Goal: Transaction & Acquisition: Obtain resource

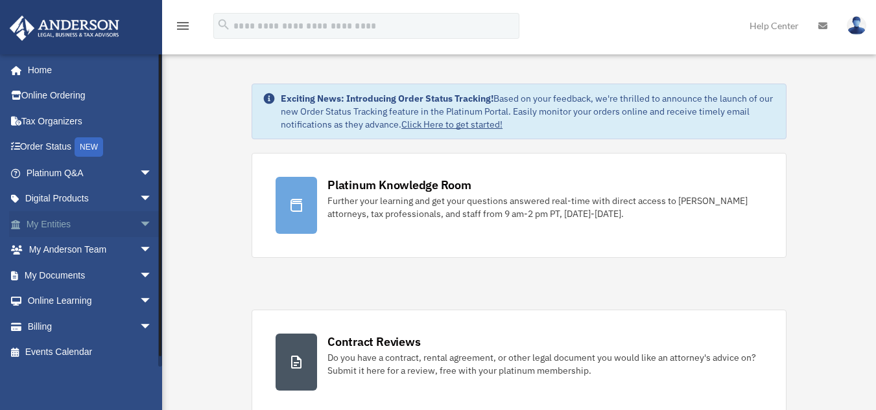
click at [83, 221] on link "My Entities arrow_drop_down" at bounding box center [90, 224] width 163 height 26
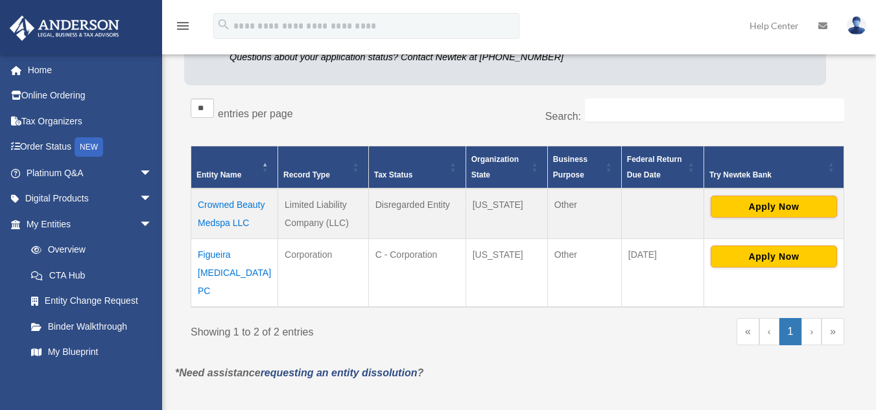
scroll to position [171, 0]
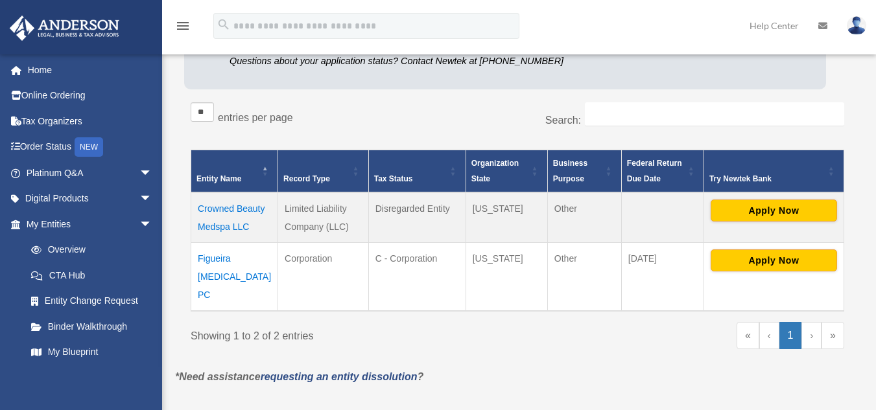
click at [215, 257] on td "Figueira [MEDICAL_DATA] PC" at bounding box center [234, 277] width 87 height 69
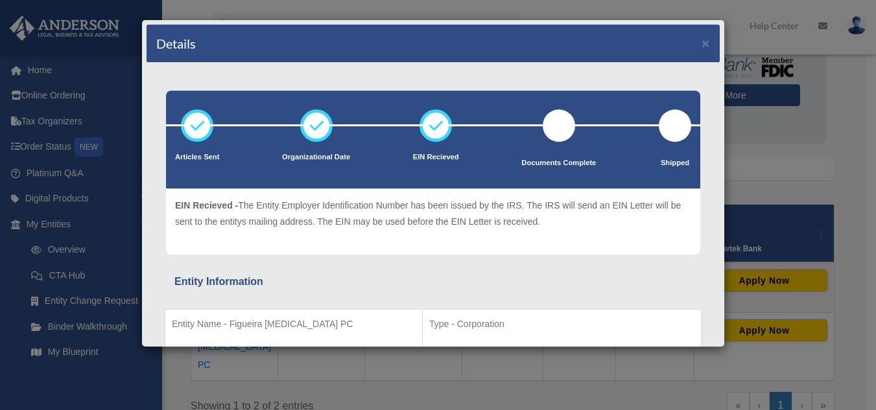
scroll to position [113, 0]
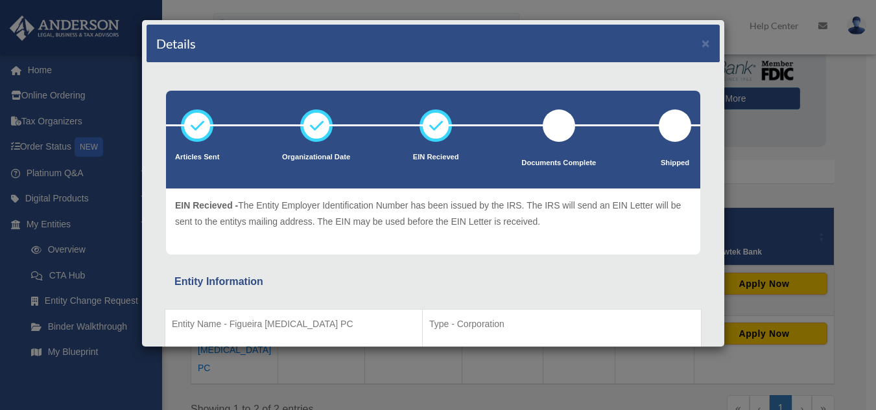
click at [796, 109] on div "Details × Articles Sent Organizational Date" at bounding box center [438, 205] width 876 height 410
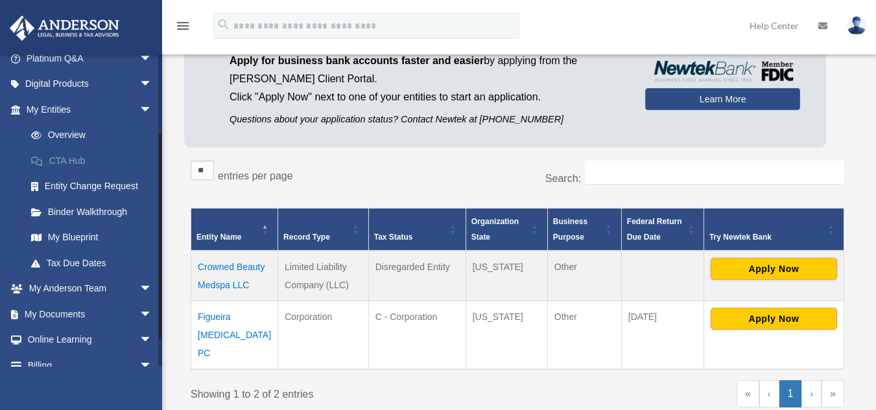
scroll to position [115, 0]
click at [70, 311] on link "My Documents arrow_drop_down" at bounding box center [90, 314] width 163 height 26
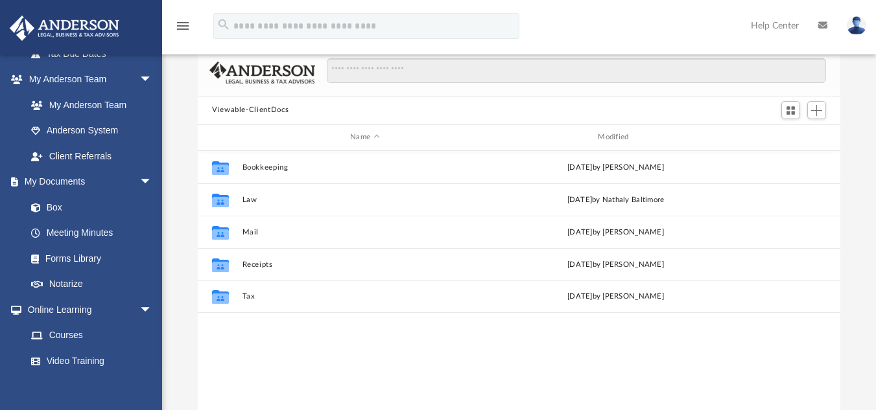
scroll to position [70, 0]
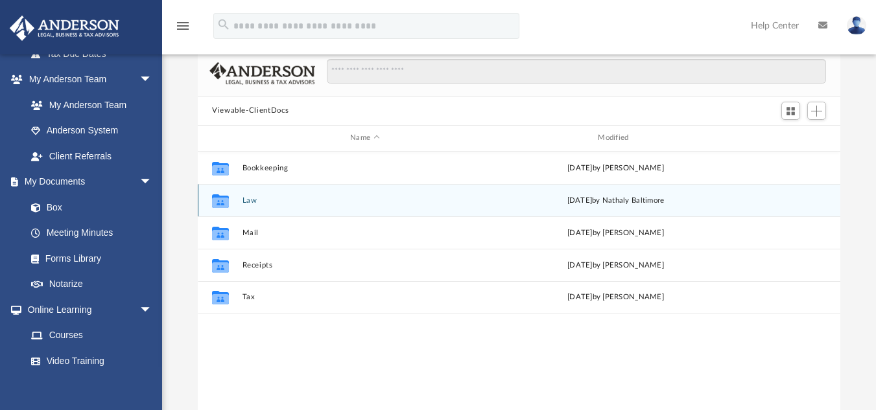
click at [246, 200] on button "Law" at bounding box center [364, 200] width 245 height 8
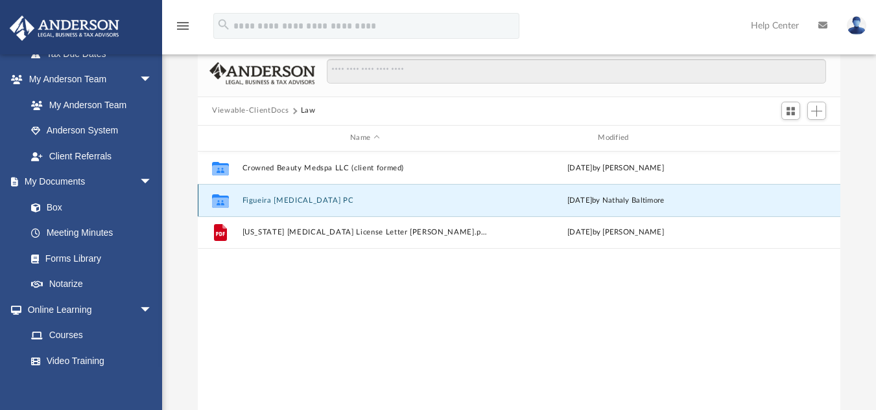
click at [283, 198] on button "Figueira [MEDICAL_DATA] PC" at bounding box center [364, 200] width 245 height 8
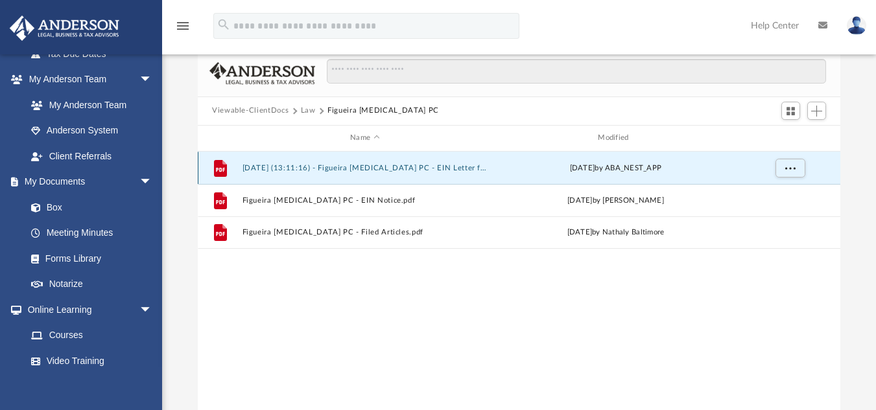
click at [380, 167] on button "[DATE] (13:11:16) - Figueira [MEDICAL_DATA] PC - EIN Letter from IRS.pdf" at bounding box center [364, 167] width 245 height 8
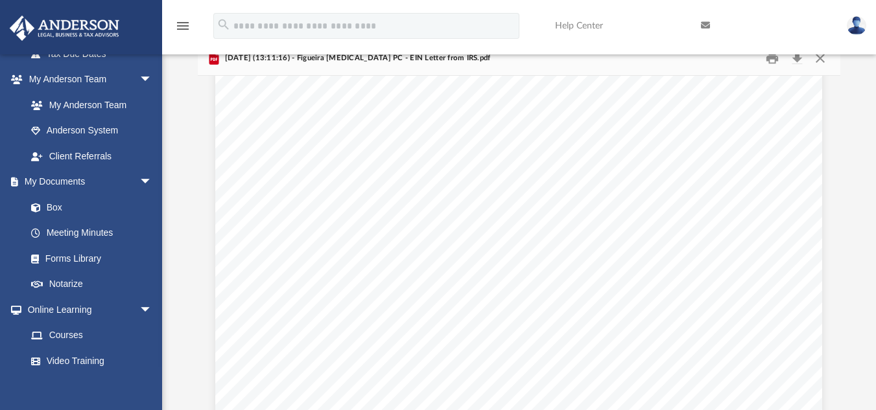
scroll to position [0, 0]
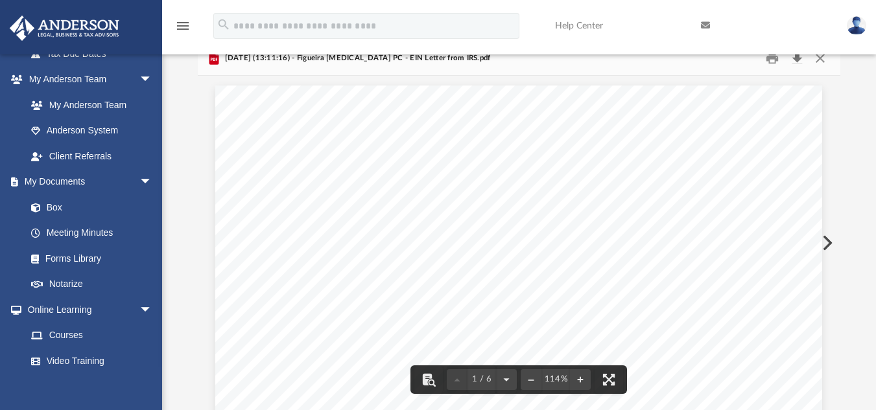
click at [799, 58] on button "Download" at bounding box center [796, 58] width 23 height 20
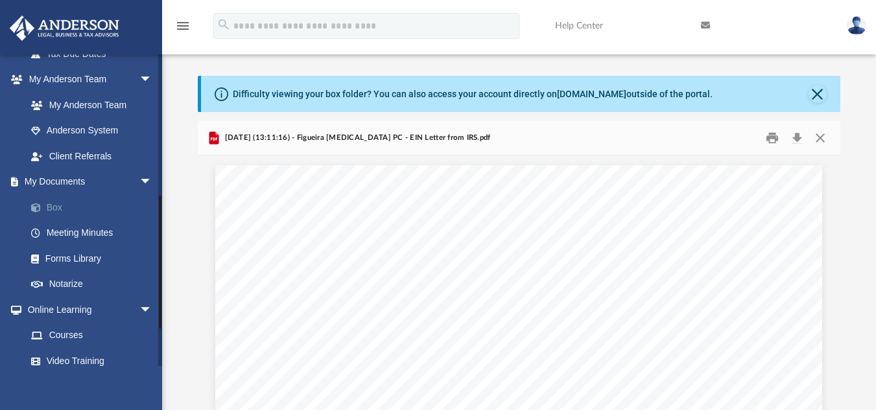
click at [48, 204] on link "Box" at bounding box center [95, 208] width 154 height 26
click at [53, 182] on link "My Documents arrow_drop_down" at bounding box center [90, 182] width 163 height 26
click at [182, 29] on icon "menu" at bounding box center [183, 26] width 16 height 16
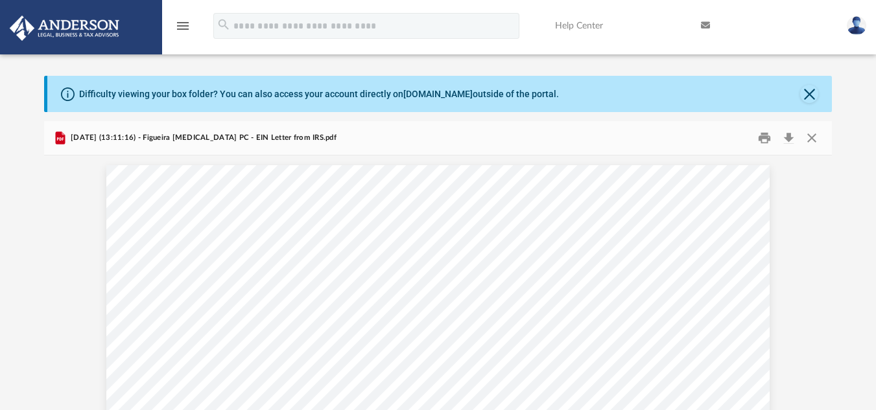
click at [182, 29] on icon "menu" at bounding box center [183, 26] width 16 height 16
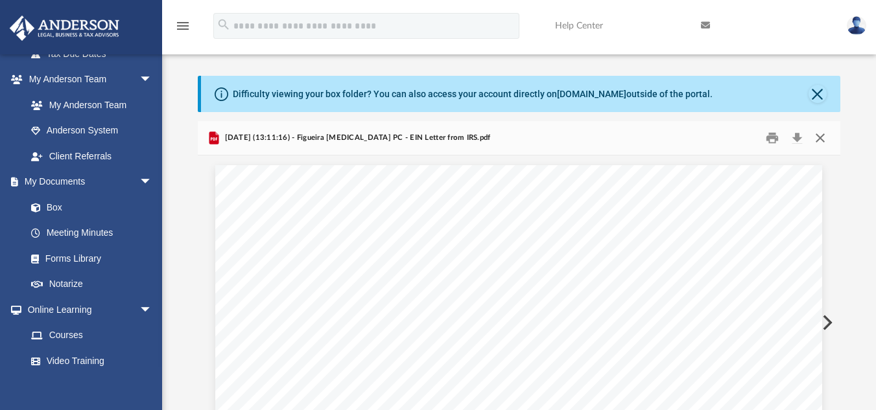
click at [814, 137] on button "Close" at bounding box center [820, 138] width 23 height 20
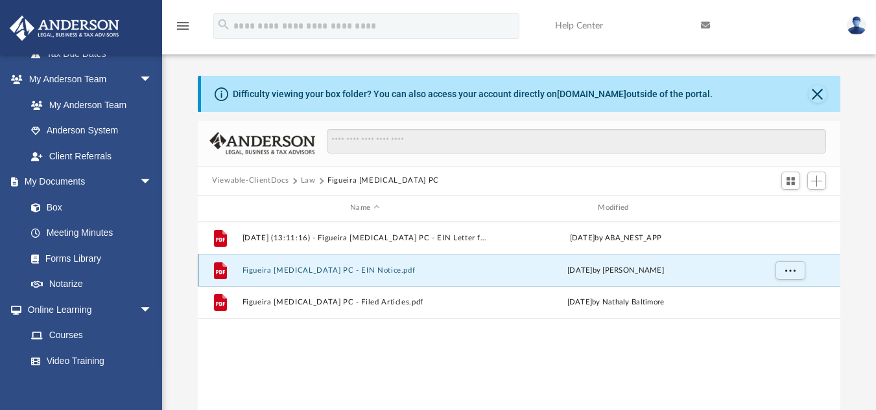
click at [283, 272] on button "Figueira [MEDICAL_DATA] PC - EIN Notice.pdf" at bounding box center [364, 270] width 245 height 8
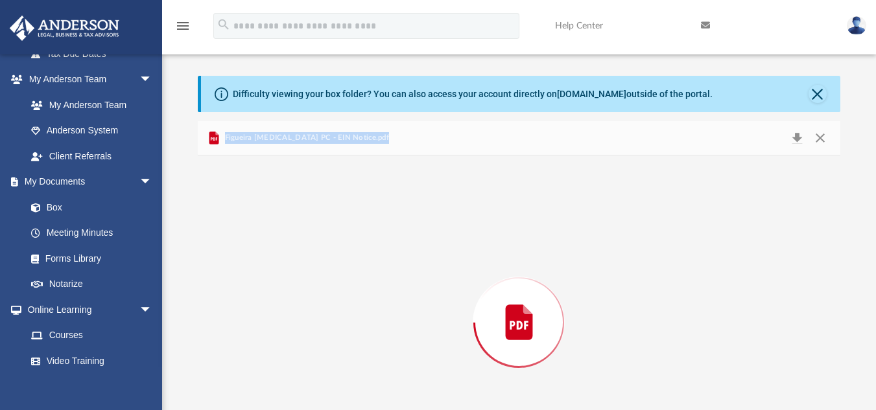
scroll to position [80, 0]
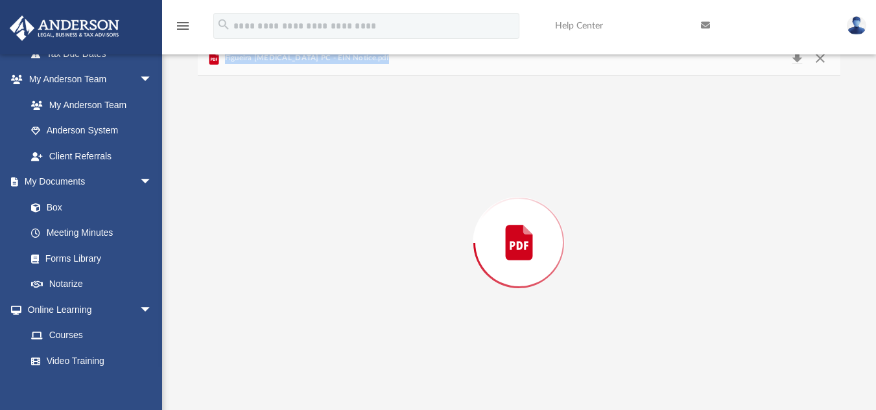
click at [283, 272] on div "Preview" at bounding box center [519, 243] width 643 height 335
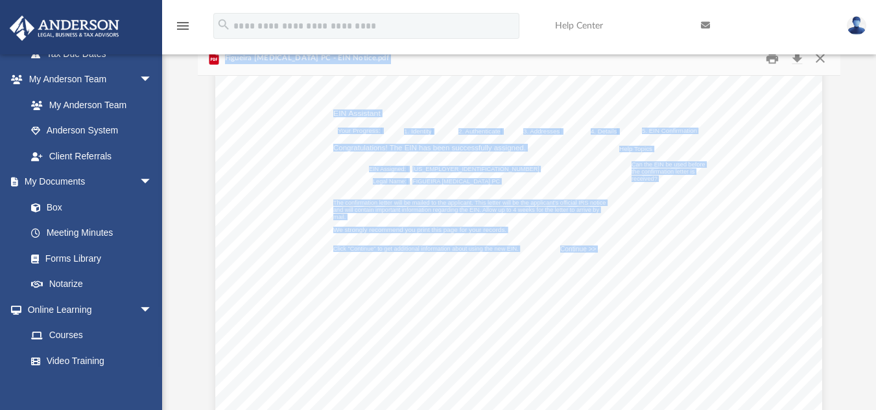
scroll to position [0, 0]
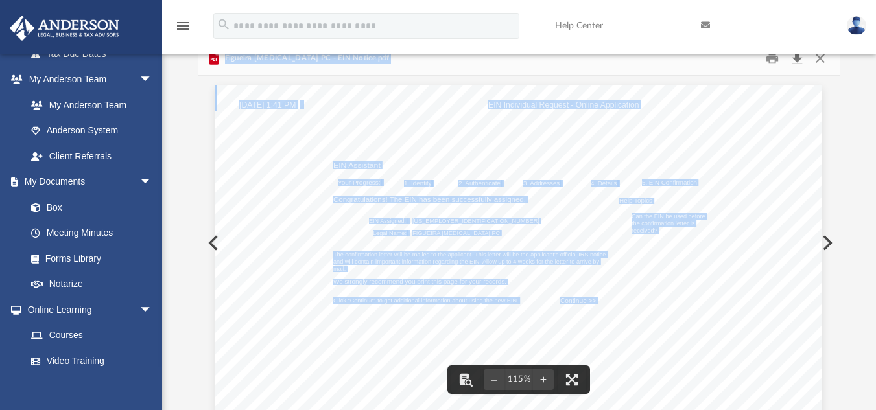
click at [798, 58] on button "Download" at bounding box center [796, 58] width 23 height 20
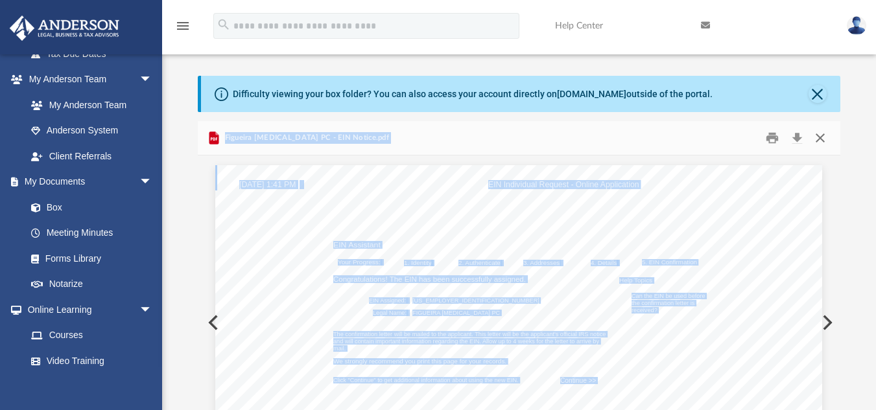
click at [822, 136] on button "Close" at bounding box center [820, 138] width 23 height 20
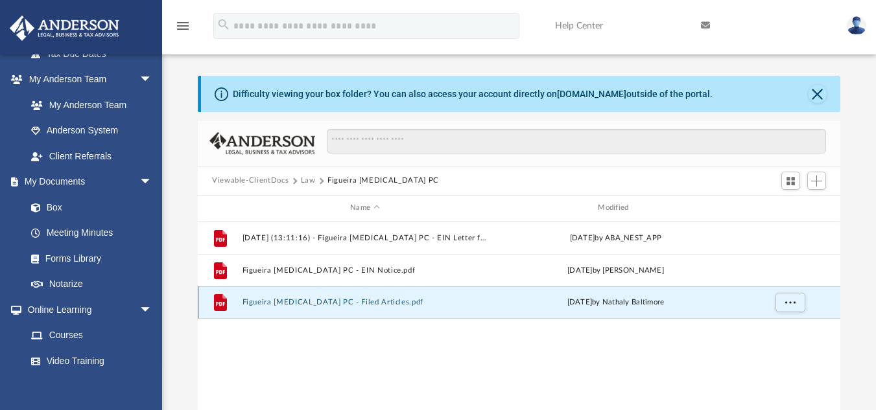
click at [300, 302] on button "Figueira [MEDICAL_DATA] PC - Filed Articles.pdf" at bounding box center [364, 302] width 245 height 8
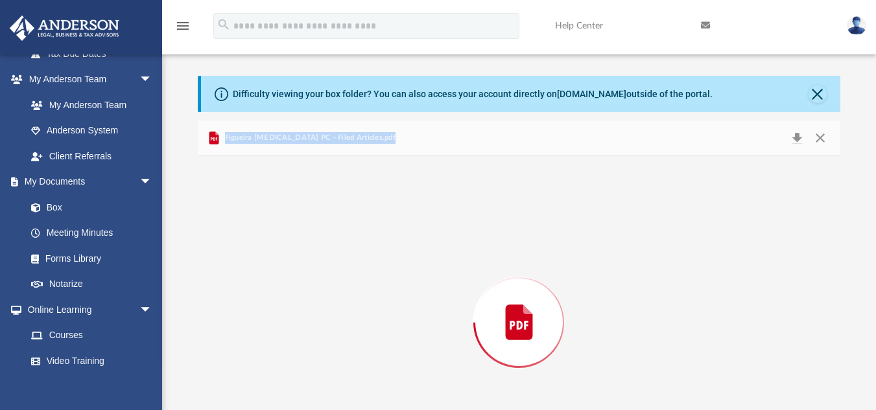
scroll to position [80, 0]
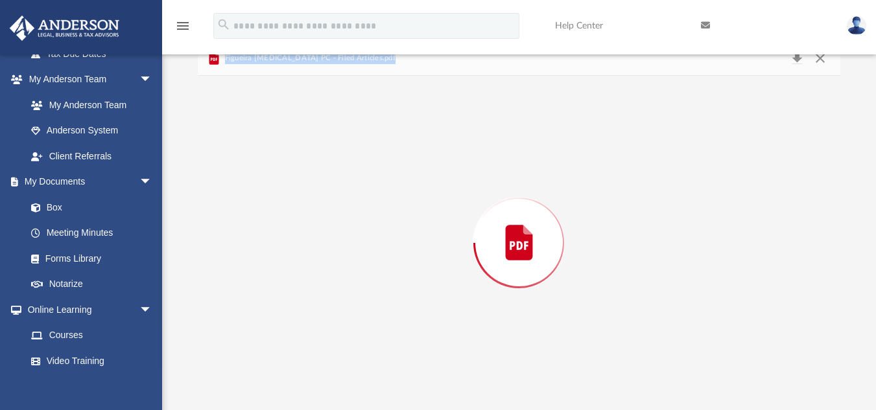
click at [300, 302] on div "Preview" at bounding box center [519, 243] width 643 height 335
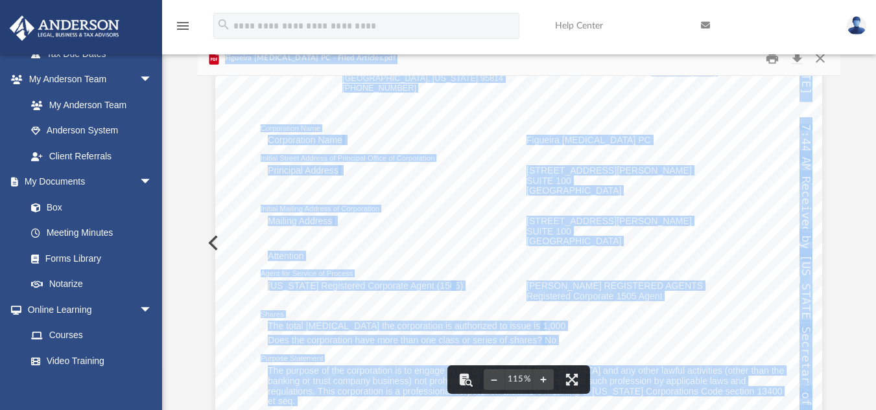
scroll to position [126, 0]
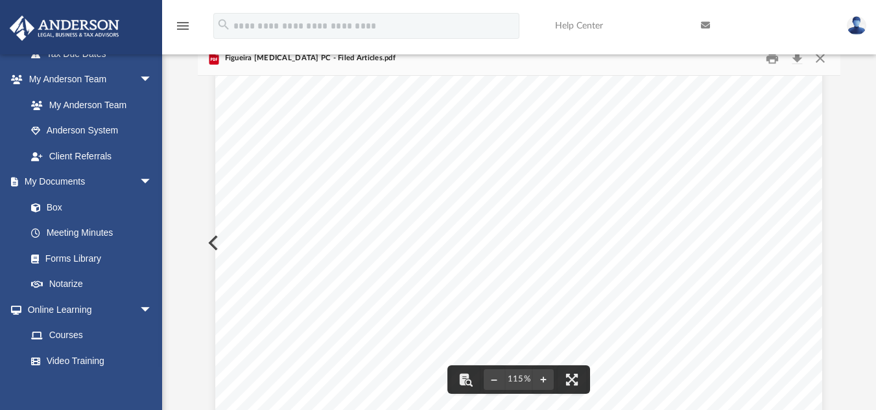
click at [176, 250] on div "Difficulty viewing your box folder? You can also access your account directly o…" at bounding box center [519, 203] width 714 height 414
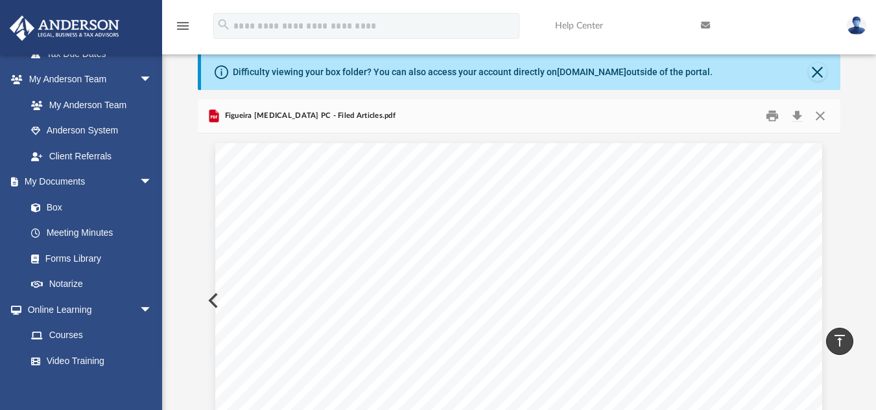
scroll to position [0, 0]
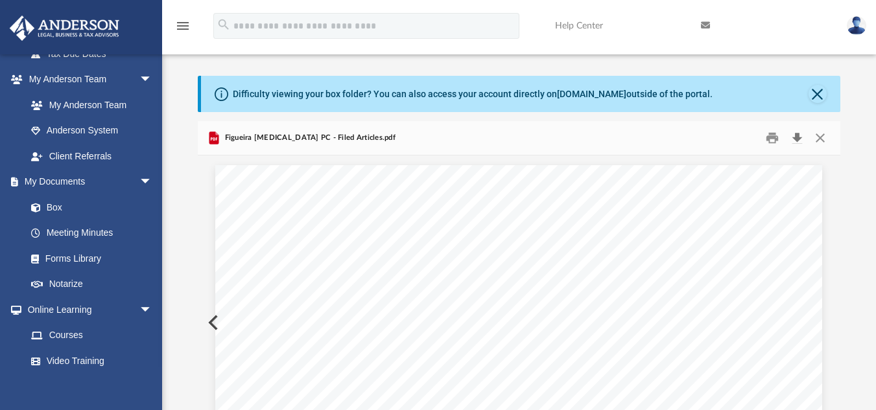
click at [800, 139] on button "Download" at bounding box center [796, 138] width 23 height 20
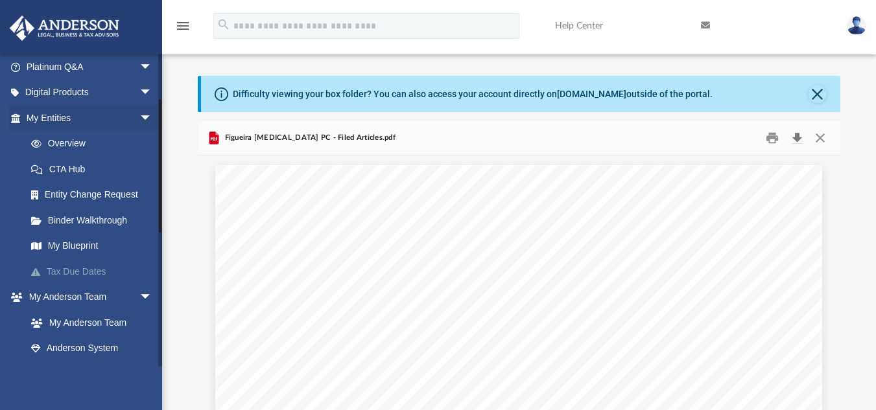
scroll to position [104, 0]
click at [45, 119] on link "My Entities arrow_drop_down" at bounding box center [90, 120] width 163 height 26
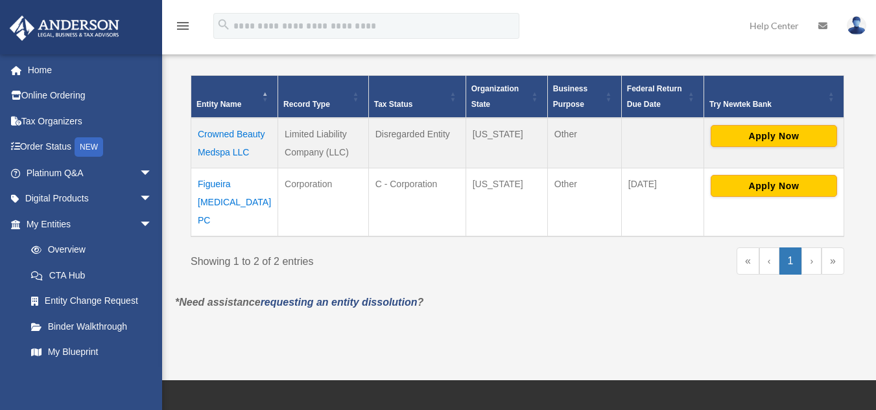
scroll to position [245, 0]
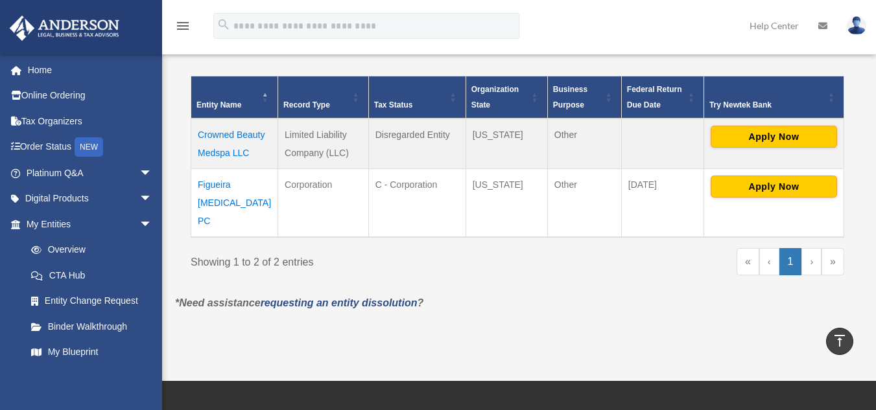
click at [220, 132] on td "Crowned Beauty Medspa LLC" at bounding box center [234, 144] width 87 height 51
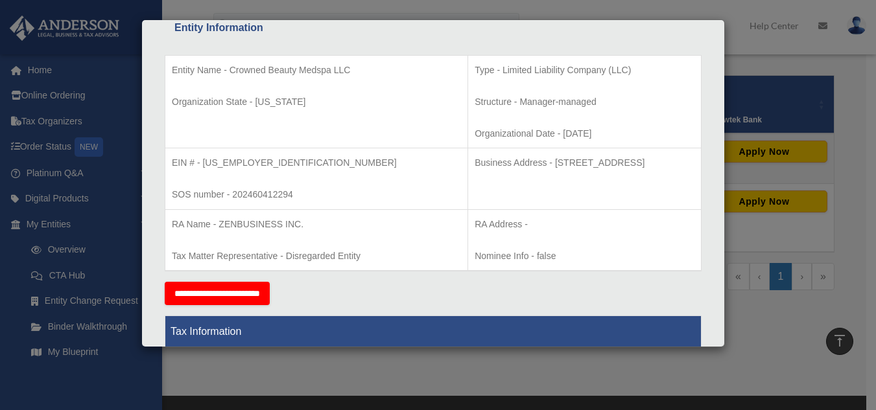
scroll to position [0, 0]
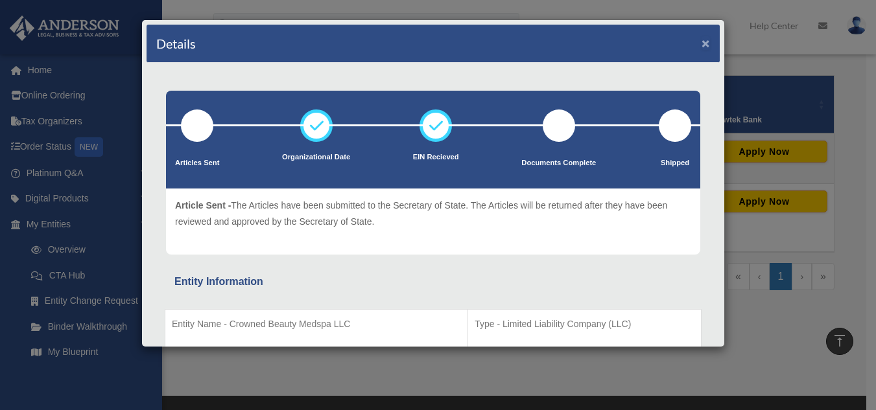
click at [702, 41] on button "×" at bounding box center [706, 43] width 8 height 14
